Goal: Register for event/course

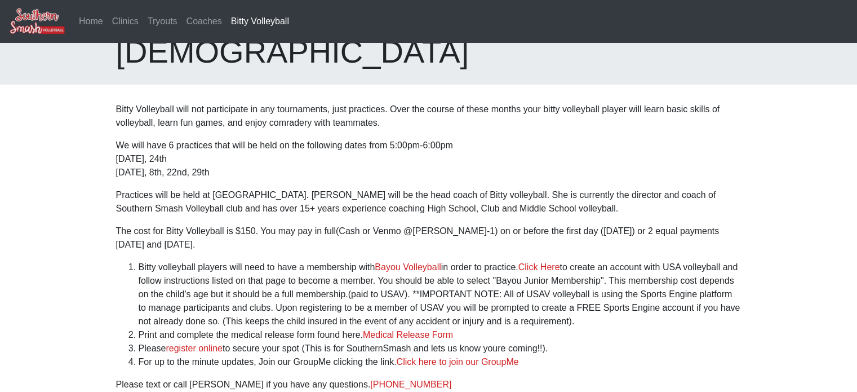
scroll to position [113, 0]
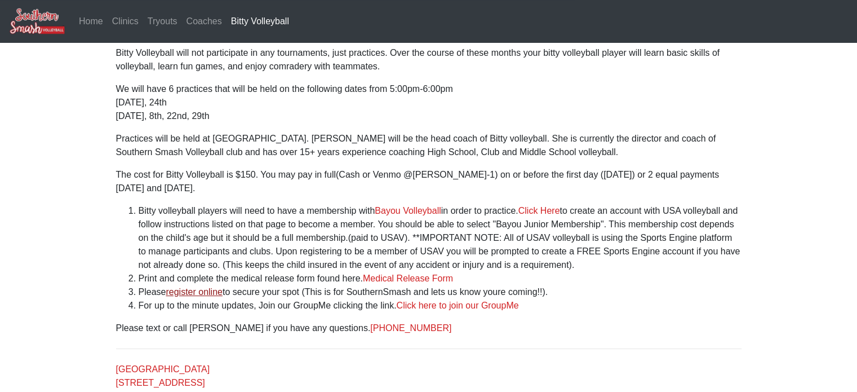
click at [188, 287] on link "register online" at bounding box center [194, 292] width 57 height 10
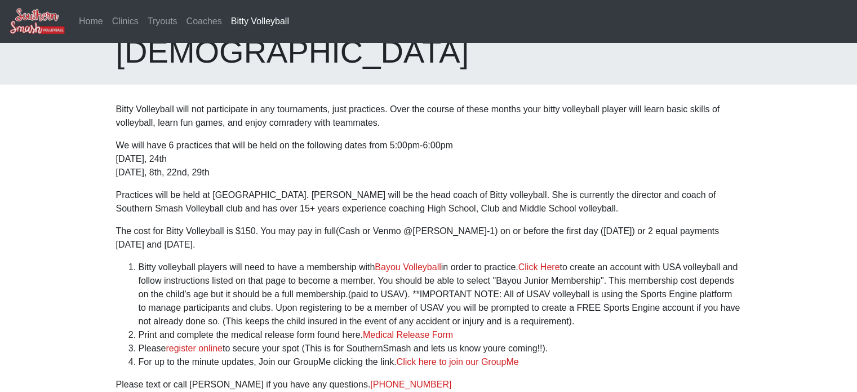
scroll to position [113, 0]
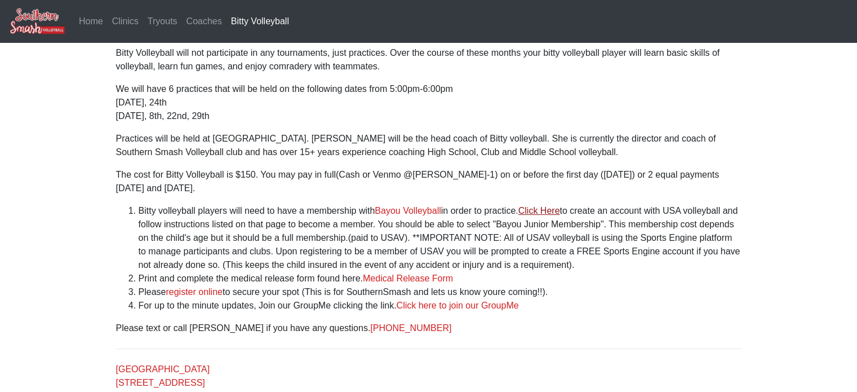
click at [547, 206] on link "Click Here" at bounding box center [539, 211] width 42 height 10
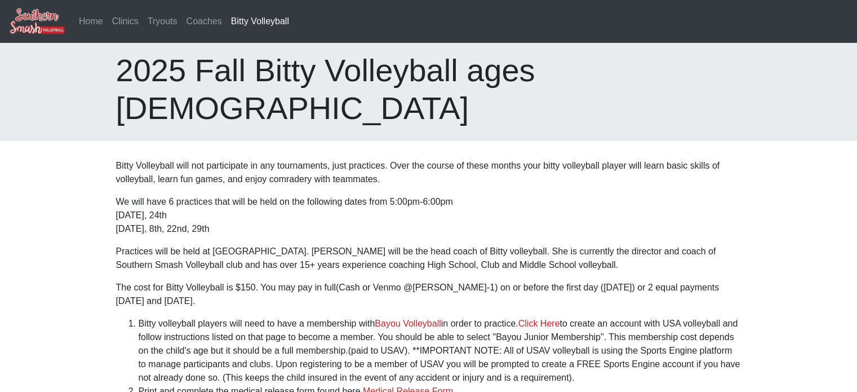
scroll to position [155, 0]
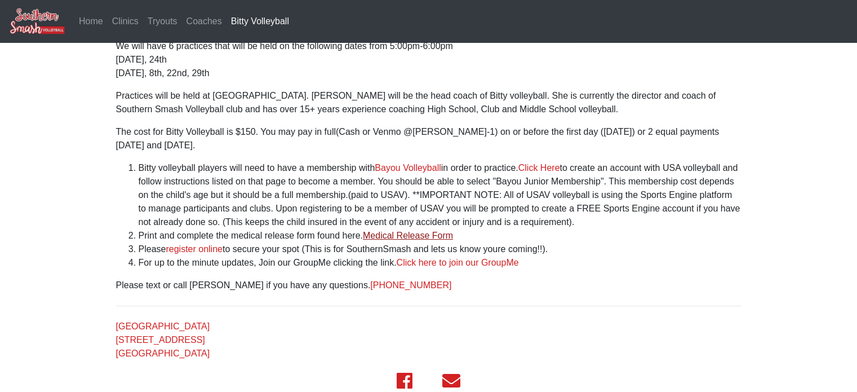
click at [409, 230] on link "Medical Release Form" at bounding box center [408, 235] width 90 height 10
click at [167, 20] on link "Tryouts" at bounding box center [162, 21] width 39 height 23
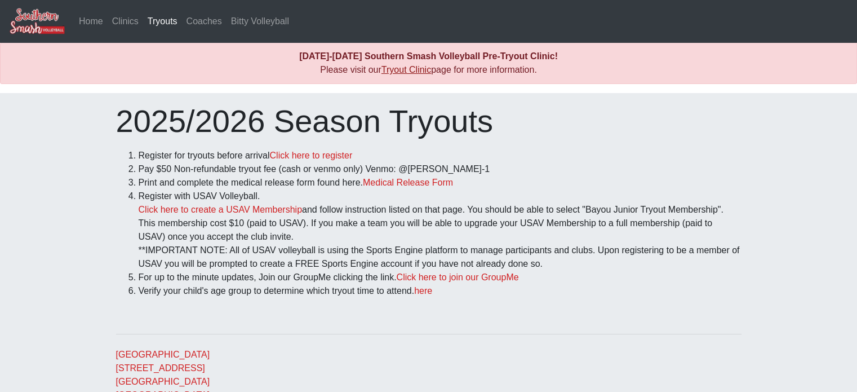
click at [403, 69] on link "Tryout Clinic" at bounding box center [406, 70] width 50 height 10
